Goal: Information Seeking & Learning: Learn about a topic

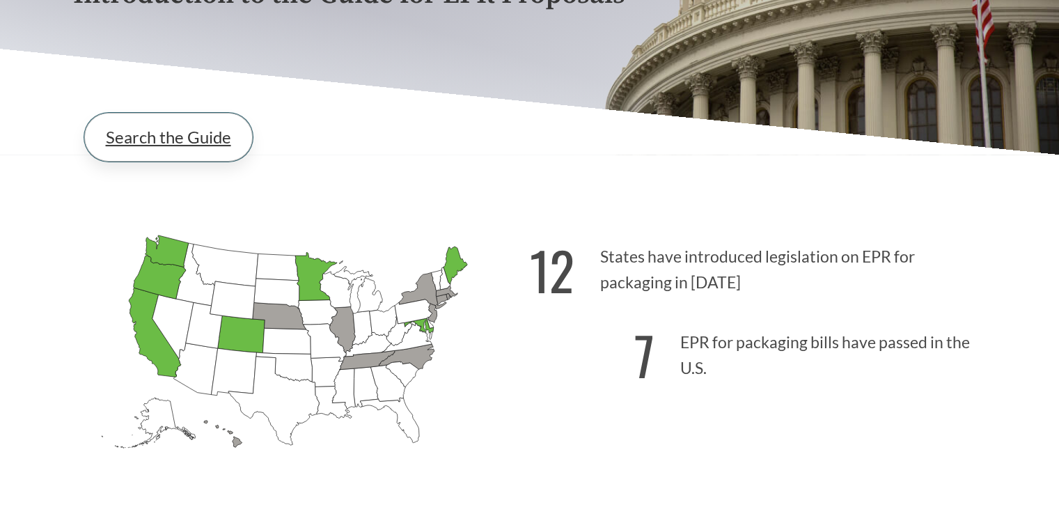
scroll to position [279, 0]
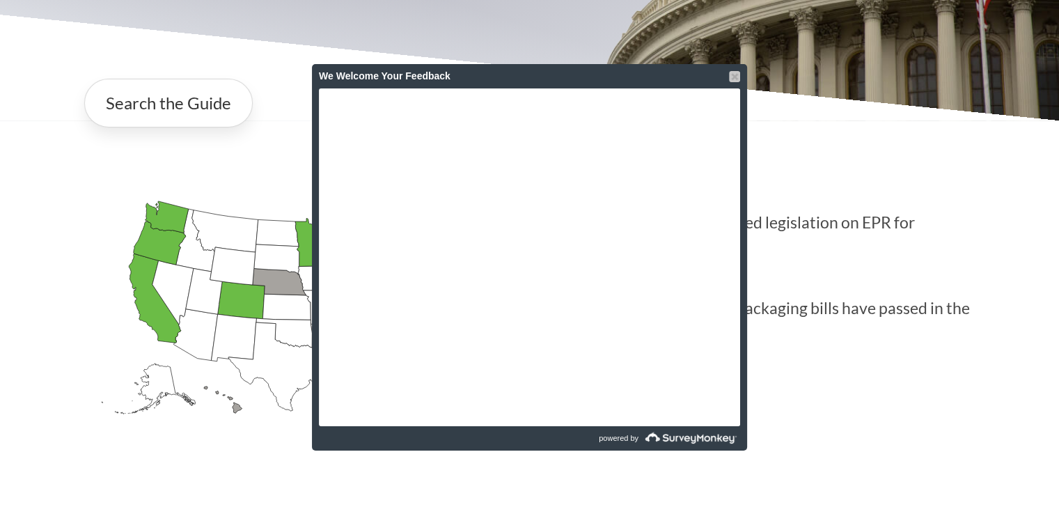
click at [729, 76] on div at bounding box center [734, 76] width 11 height 11
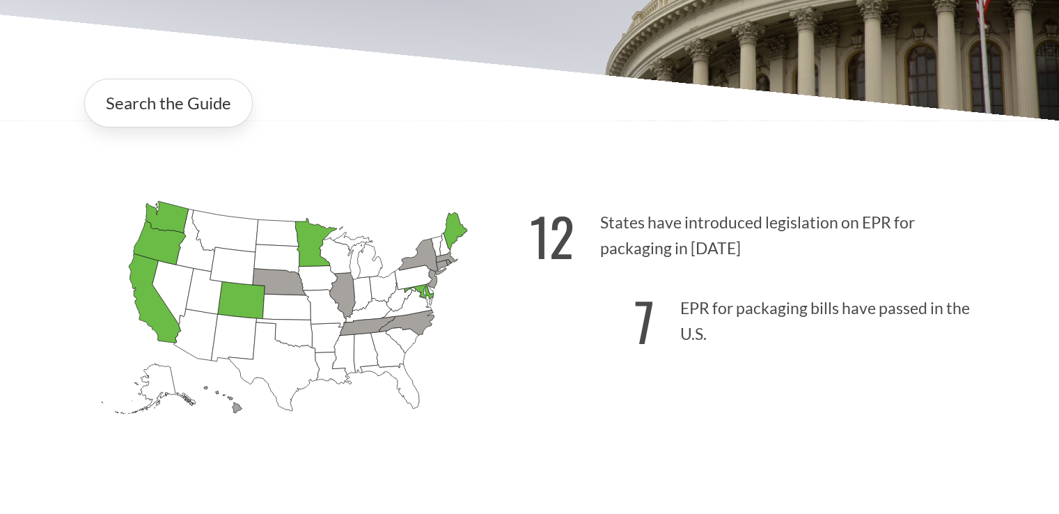
click at [176, 212] on icon "[US_STATE] Passed: 1" at bounding box center [166, 217] width 43 height 32
click at [166, 251] on icon "[US_STATE] Passed: 1" at bounding box center [159, 242] width 52 height 43
click at [145, 303] on icon "[US_STATE] Passed: 1" at bounding box center [155, 298] width 52 height 89
click at [241, 304] on icon "[US_STATE] Passed: 1" at bounding box center [240, 300] width 47 height 38
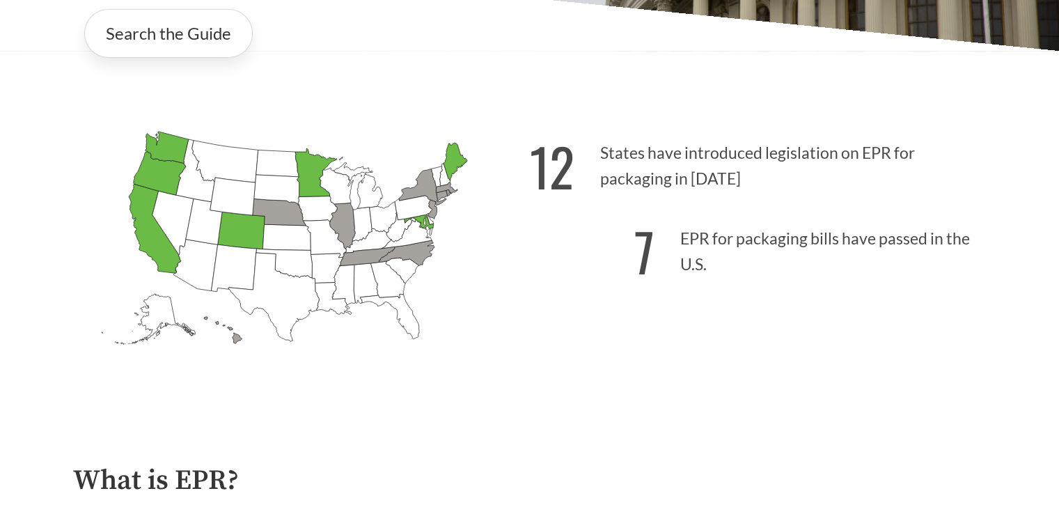
scroll to position [627, 0]
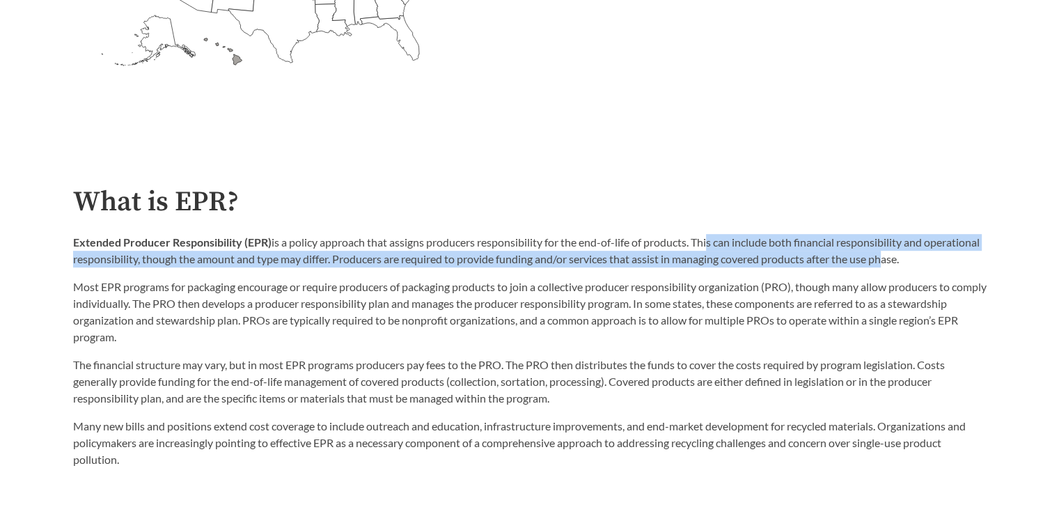
drag, startPoint x: 708, startPoint y: 242, endPoint x: 945, endPoint y: 257, distance: 237.2
click at [945, 257] on p "Extended Producer Responsibility (EPR) is a policy approach that assigns produc…" at bounding box center [530, 250] width 914 height 33
click at [927, 265] on p "Extended Producer Responsibility (EPR) is a policy approach that assigns produc…" at bounding box center [530, 250] width 914 height 33
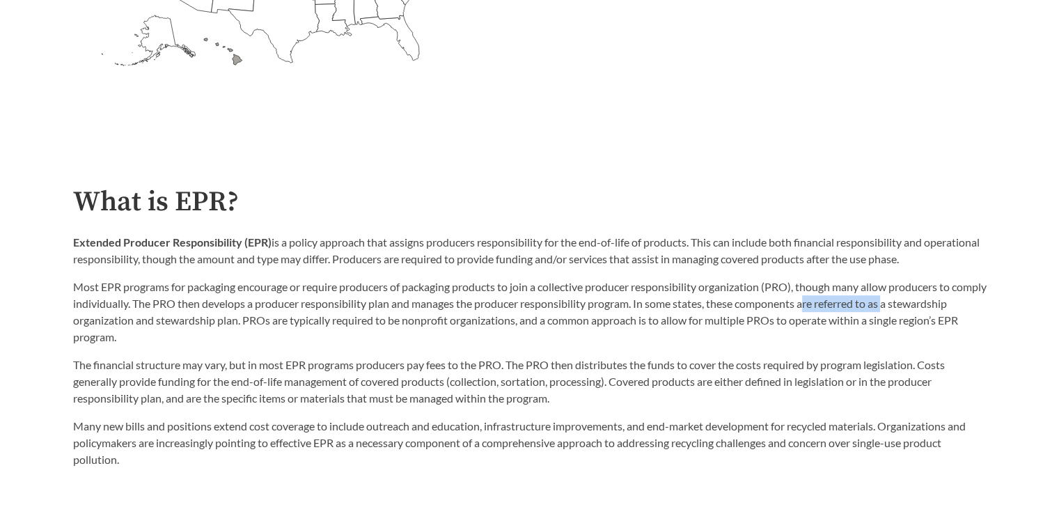
drag, startPoint x: 848, startPoint y: 305, endPoint x: 928, endPoint y: 311, distance: 80.3
click at [928, 311] on p "Most EPR programs for packaging encourage or require producers of packaging pro…" at bounding box center [530, 312] width 914 height 67
drag, startPoint x: 123, startPoint y: 325, endPoint x: 302, endPoint y: 328, distance: 179.0
click at [302, 328] on p "Most EPR programs for packaging encourage or require producers of packaging pro…" at bounding box center [530, 312] width 914 height 67
click at [312, 326] on p "Most EPR programs for packaging encourage or require producers of packaging pro…" at bounding box center [530, 312] width 914 height 67
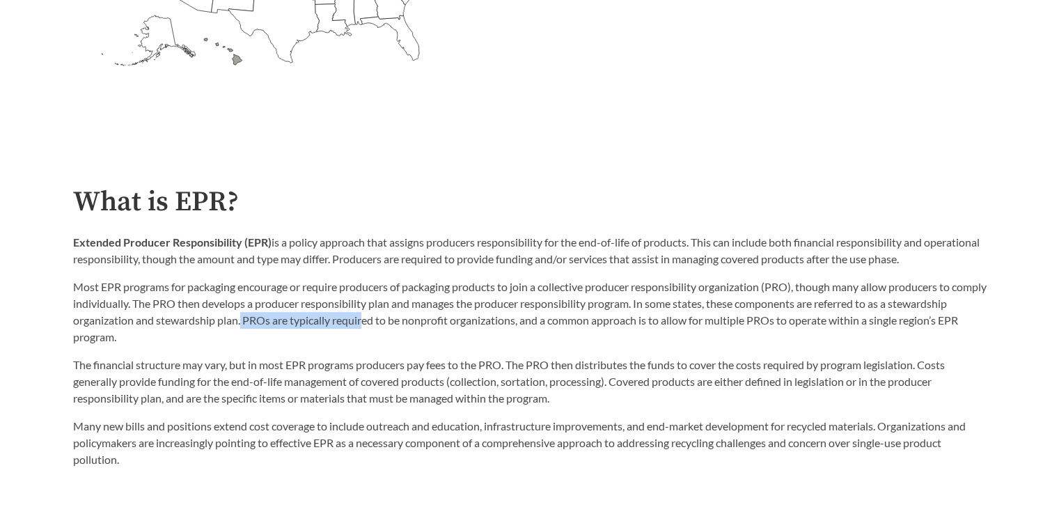
drag, startPoint x: 304, startPoint y: 322, endPoint x: 426, endPoint y: 324, distance: 122.6
click at [426, 324] on p "Most EPR programs for packaging encourage or require producers of packaging pro…" at bounding box center [530, 312] width 914 height 67
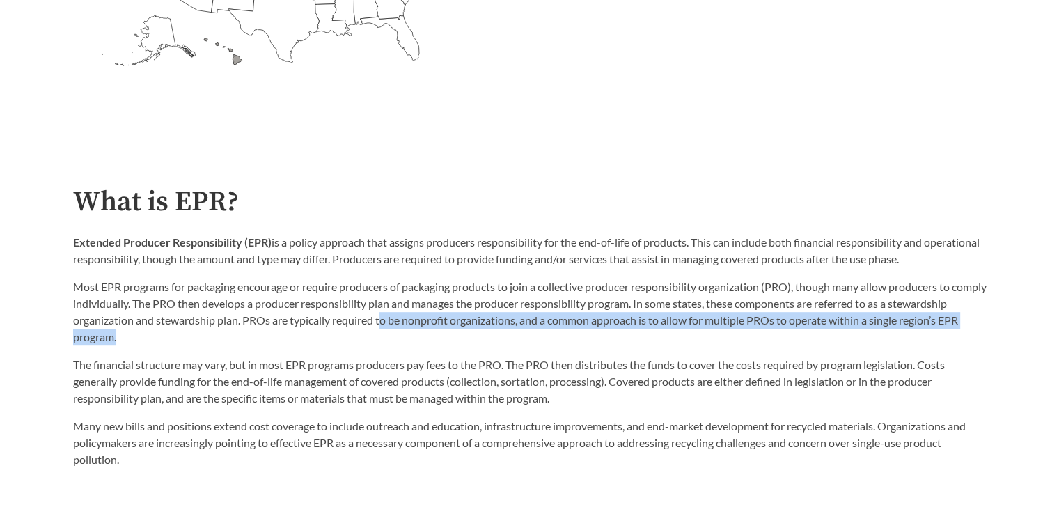
drag, startPoint x: 443, startPoint y: 325, endPoint x: 708, endPoint y: 332, distance: 265.4
click at [708, 332] on p "Most EPR programs for packaging encourage or require producers of packaging pro…" at bounding box center [530, 312] width 914 height 67
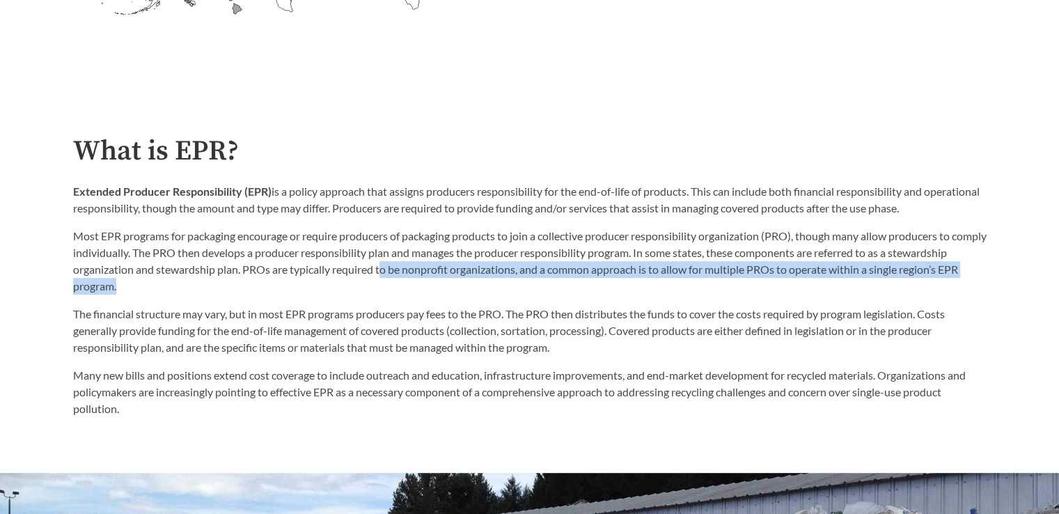
scroll to position [766, 0]
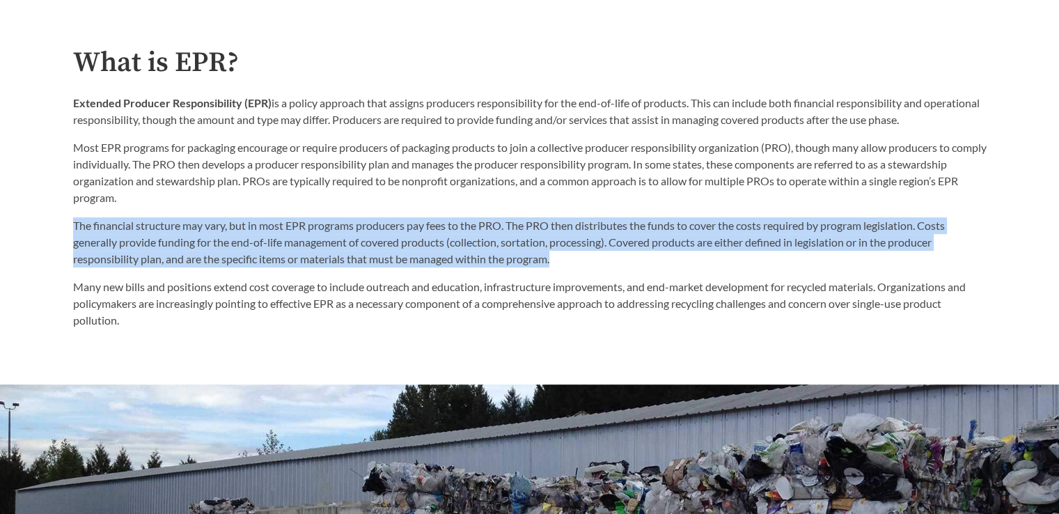
drag, startPoint x: 75, startPoint y: 227, endPoint x: 583, endPoint y: 268, distance: 510.1
click at [583, 267] on p "The financial structure may vary, but in most EPR programs producers pay fees t…" at bounding box center [530, 242] width 914 height 50
